Goal: Task Accomplishment & Management: Complete application form

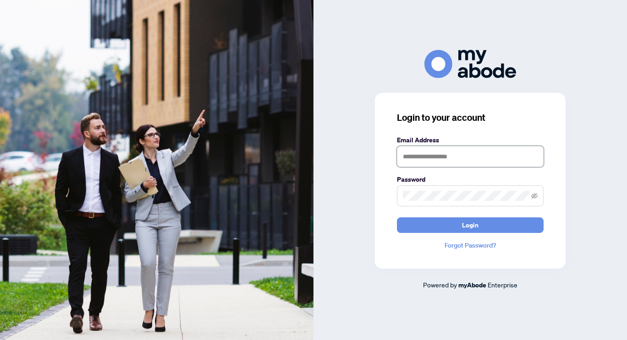
click at [450, 159] on input "text" at bounding box center [470, 156] width 147 height 21
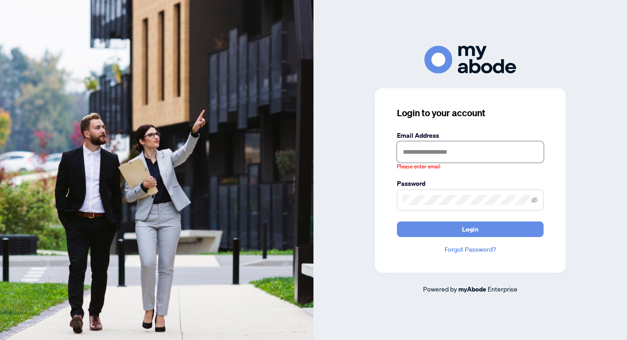
type input "**********"
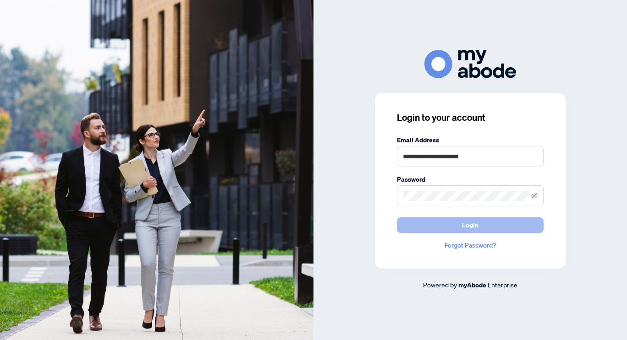
click at [431, 232] on button "Login" at bounding box center [470, 226] width 147 height 16
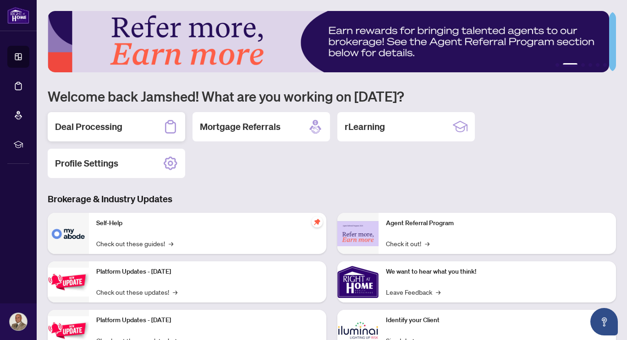
click at [98, 126] on h2 "Deal Processing" at bounding box center [88, 126] width 67 height 13
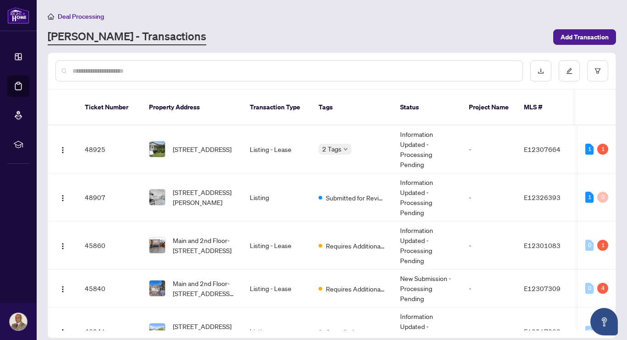
click at [133, 73] on input "text" at bounding box center [293, 71] width 442 height 10
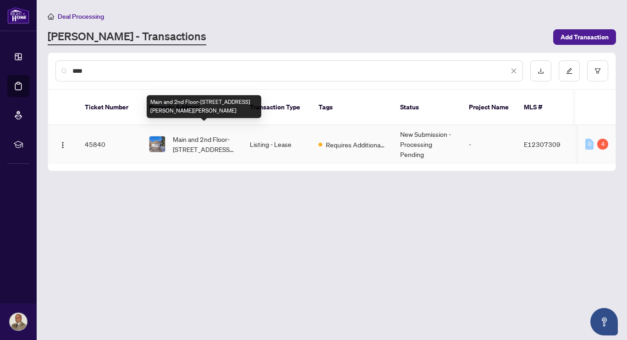
type input "****"
click at [213, 135] on span "Main and 2nd Floor-[STREET_ADDRESS][PERSON_NAME][PERSON_NAME]" at bounding box center [204, 144] width 62 height 20
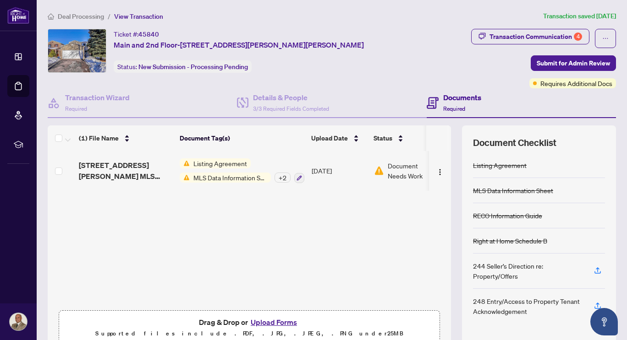
click at [443, 104] on div "Documents Required" at bounding box center [462, 103] width 38 height 22
click at [427, 101] on icon at bounding box center [432, 103] width 12 height 12
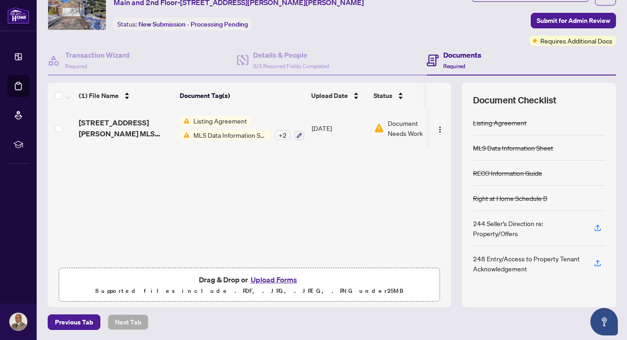
click at [268, 278] on button "Upload Forms" at bounding box center [274, 280] width 52 height 12
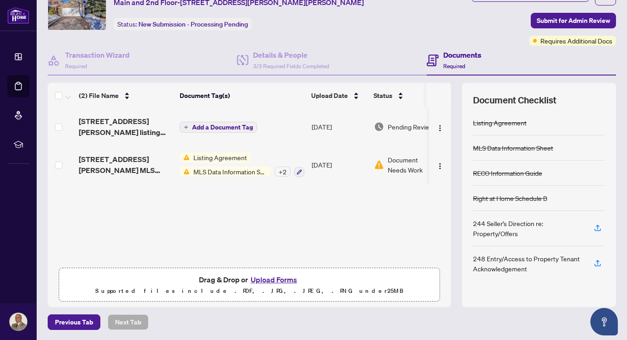
click at [240, 126] on span "Add a Document Tag" at bounding box center [222, 127] width 61 height 6
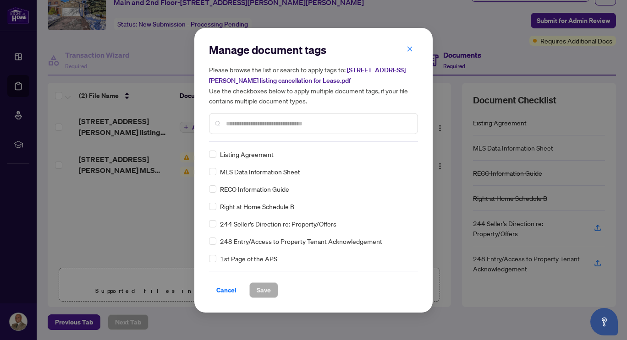
click at [252, 121] on input "text" at bounding box center [318, 124] width 184 height 10
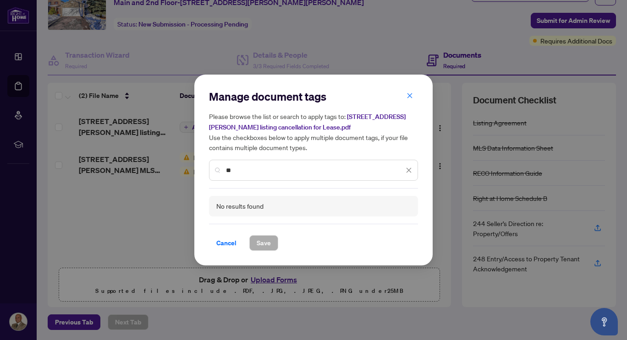
type input "*"
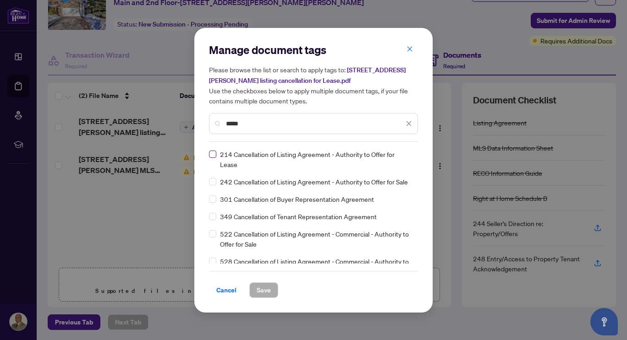
type input "*****"
click at [265, 288] on span "Save" at bounding box center [263, 290] width 14 height 15
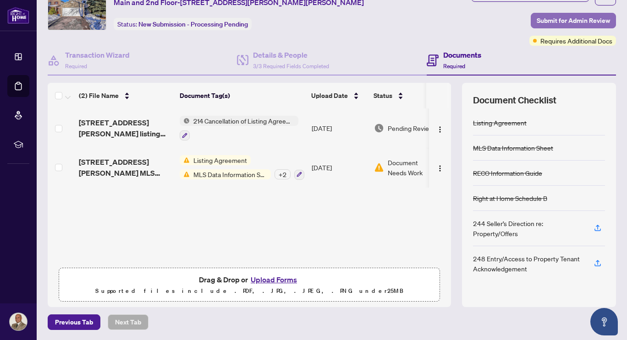
click at [546, 18] on span "Submit for Admin Review" at bounding box center [572, 20] width 73 height 15
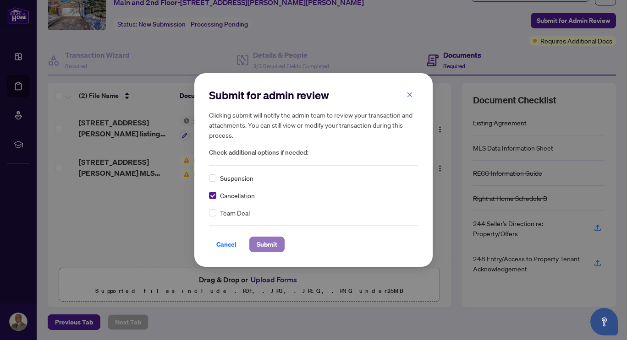
click at [269, 244] on span "Submit" at bounding box center [266, 244] width 21 height 15
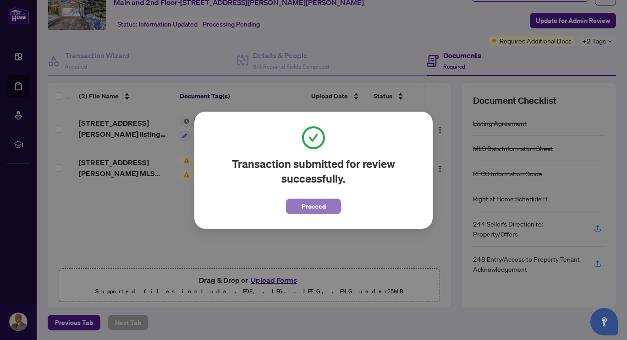
click at [316, 208] on span "Proceed" at bounding box center [313, 206] width 24 height 15
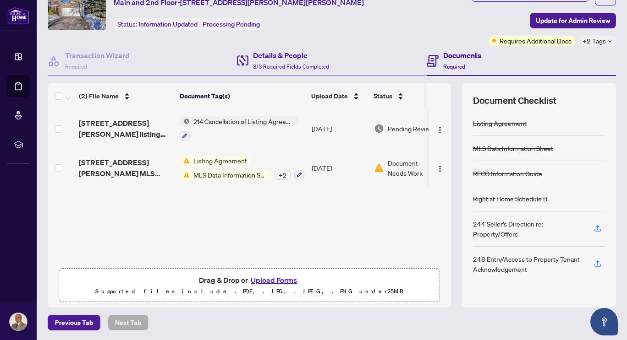
scroll to position [0, 0]
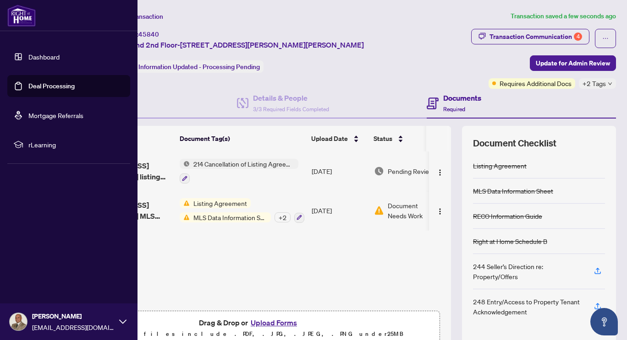
click at [11, 23] on img at bounding box center [21, 16] width 28 height 22
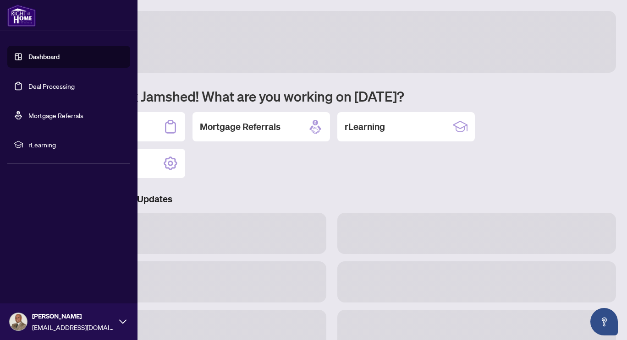
click at [11, 23] on img at bounding box center [21, 16] width 28 height 22
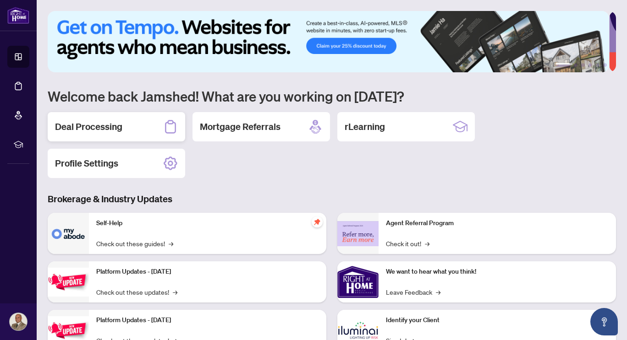
click at [97, 126] on h2 "Deal Processing" at bounding box center [88, 126] width 67 height 13
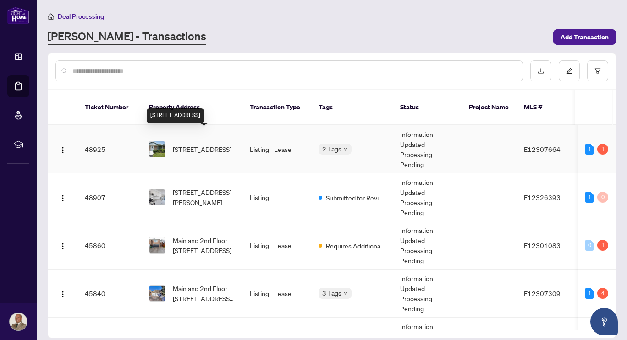
click at [185, 144] on span "[STREET_ADDRESS]" at bounding box center [202, 149] width 59 height 10
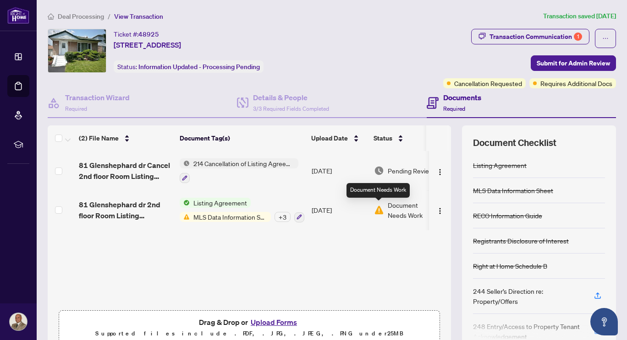
click at [377, 207] on img at bounding box center [379, 210] width 10 height 10
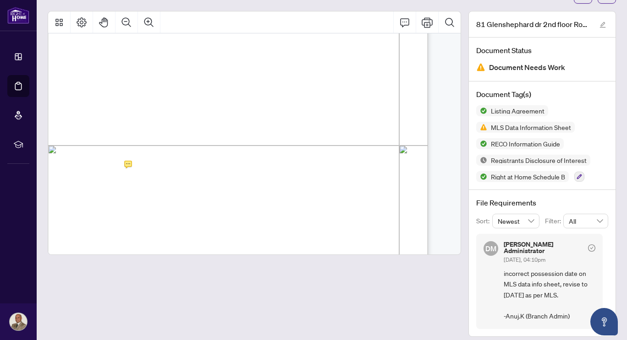
scroll to position [2771, 10]
click at [599, 23] on icon "edit" at bounding box center [602, 25] width 6 height 6
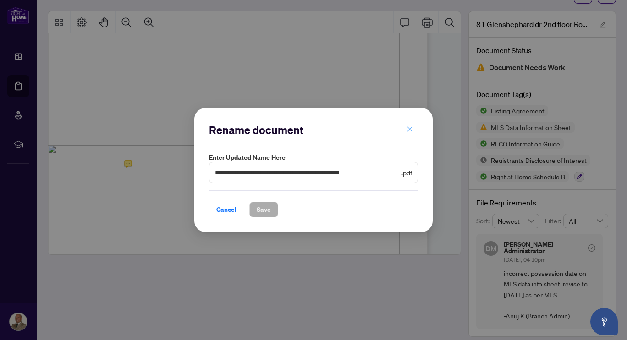
click at [408, 125] on span "button" at bounding box center [409, 129] width 6 height 15
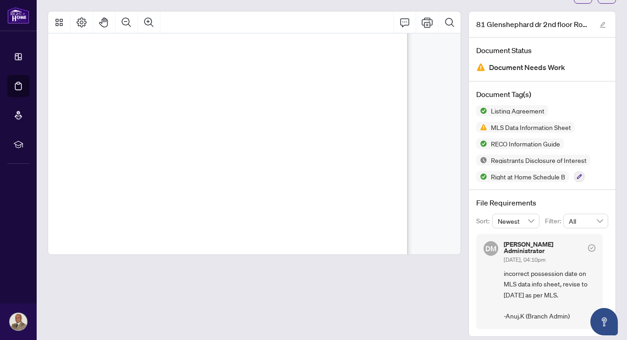
scroll to position [1166, 30]
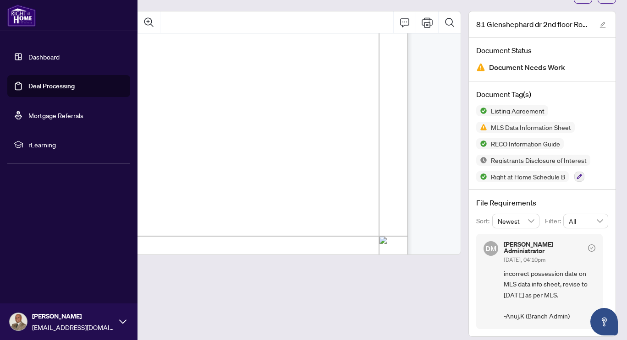
click at [22, 18] on img at bounding box center [21, 16] width 28 height 22
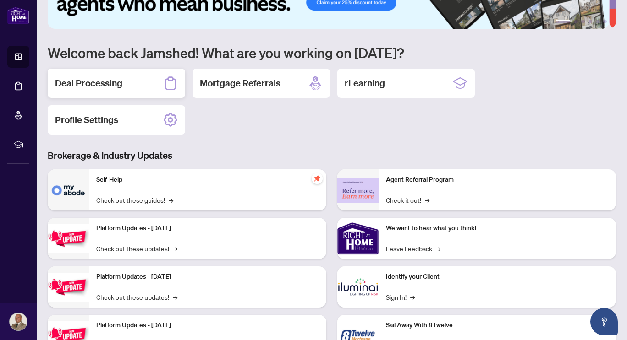
click at [104, 86] on h2 "Deal Processing" at bounding box center [88, 83] width 67 height 13
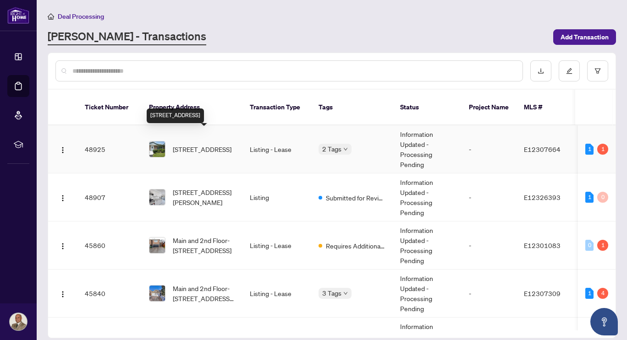
click at [209, 144] on span "[STREET_ADDRESS]" at bounding box center [202, 149] width 59 height 10
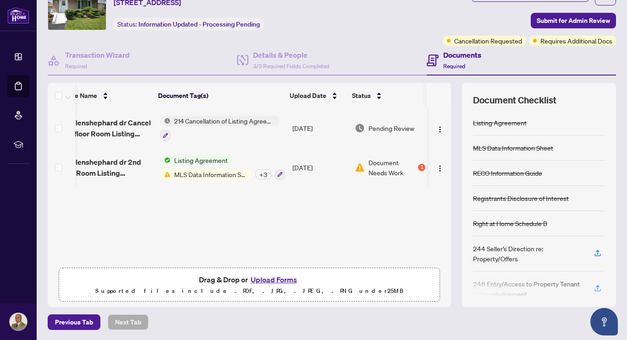
scroll to position [0, 26]
click at [262, 279] on button "Upload Forms" at bounding box center [274, 280] width 52 height 12
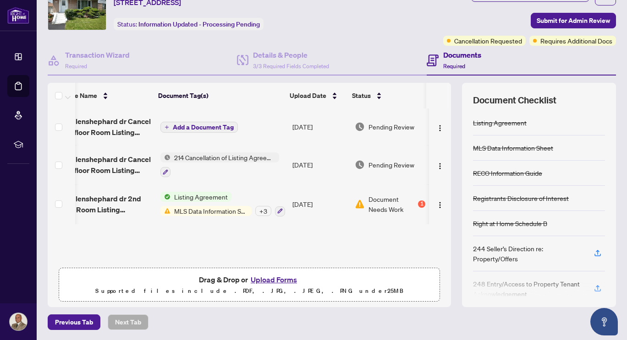
click at [202, 127] on span "Add a Document Tag" at bounding box center [203, 127] width 61 height 6
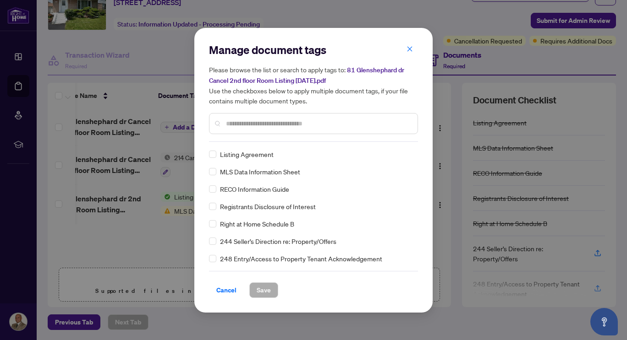
click at [237, 117] on div at bounding box center [313, 123] width 209 height 21
click at [232, 124] on input "text" at bounding box center [318, 124] width 184 height 10
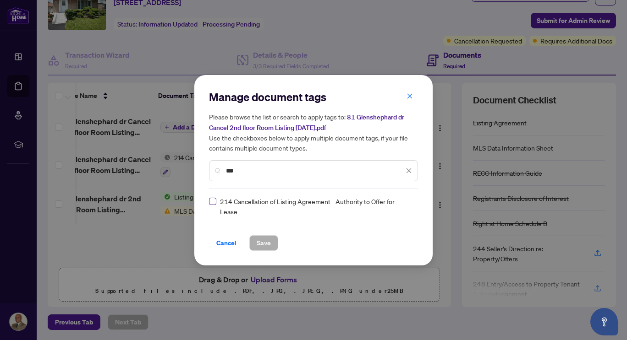
type input "***"
click at [266, 242] on span "Save" at bounding box center [263, 243] width 14 height 15
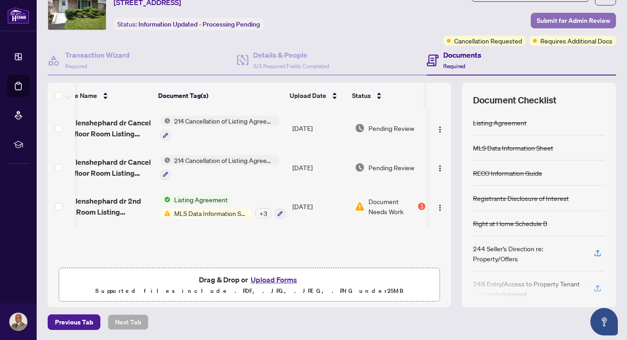
click at [550, 20] on span "Submit for Admin Review" at bounding box center [572, 20] width 73 height 15
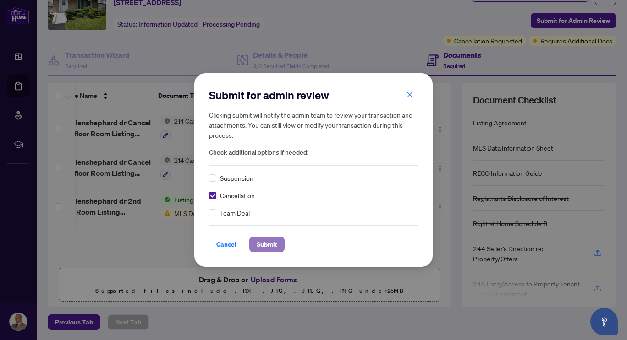
click at [264, 245] on span "Submit" at bounding box center [266, 244] width 21 height 15
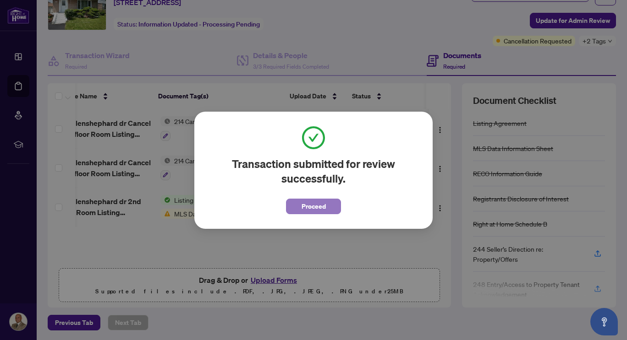
click at [311, 202] on span "Proceed" at bounding box center [313, 206] width 24 height 15
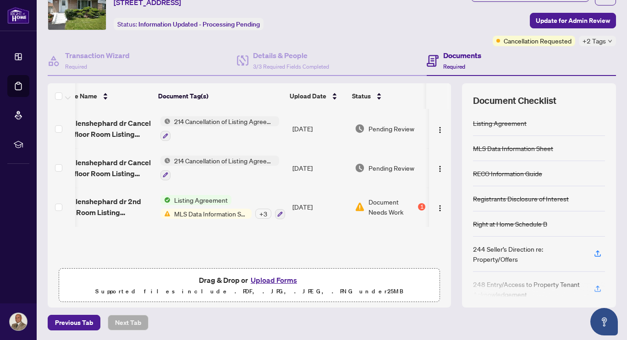
scroll to position [0, 0]
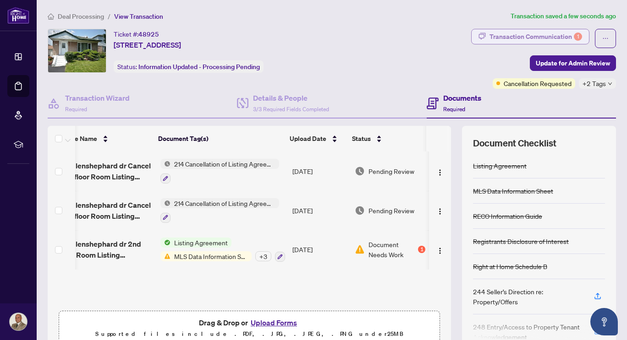
click at [523, 36] on div "Transaction Communication 1" at bounding box center [535, 36] width 93 height 15
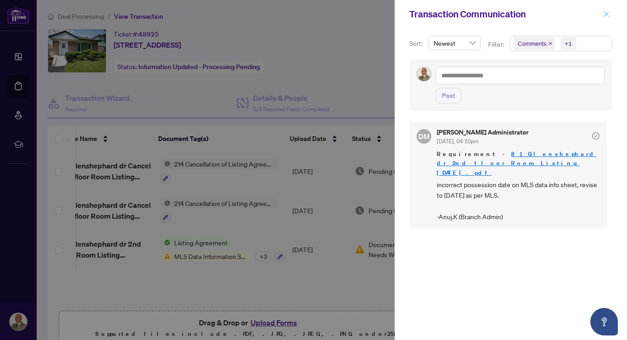
click at [607, 13] on icon "close" at bounding box center [606, 14] width 6 height 6
